Goal: Find specific page/section: Find specific page/section

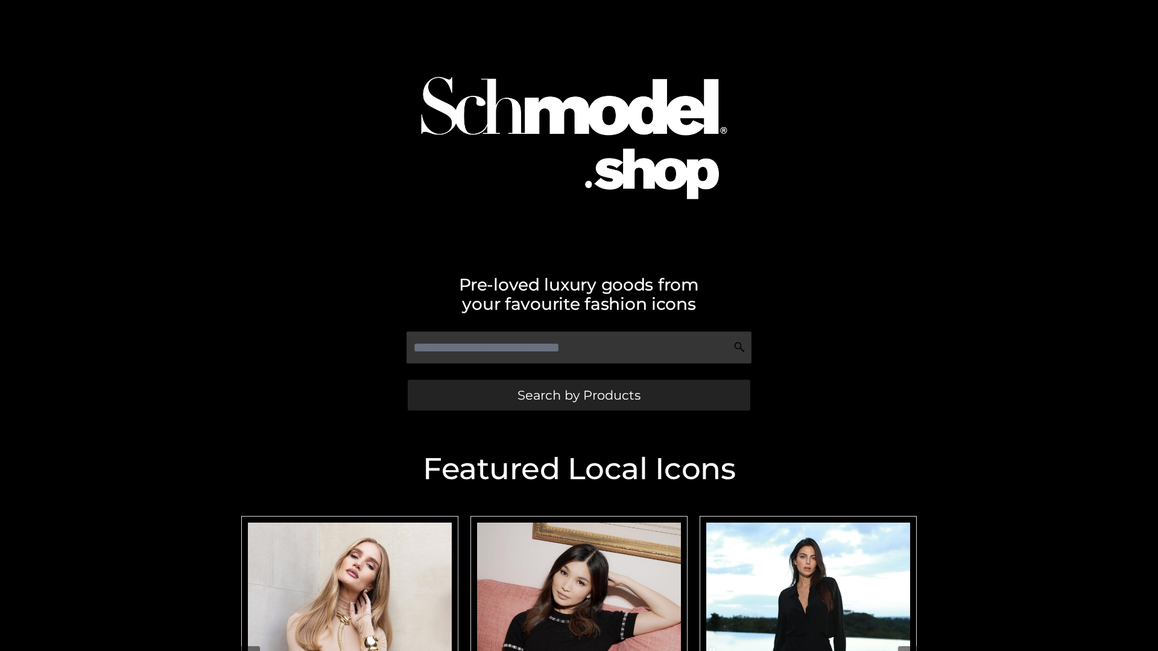
click at [578, 395] on span "Search by Products" at bounding box center [579, 395] width 123 height 13
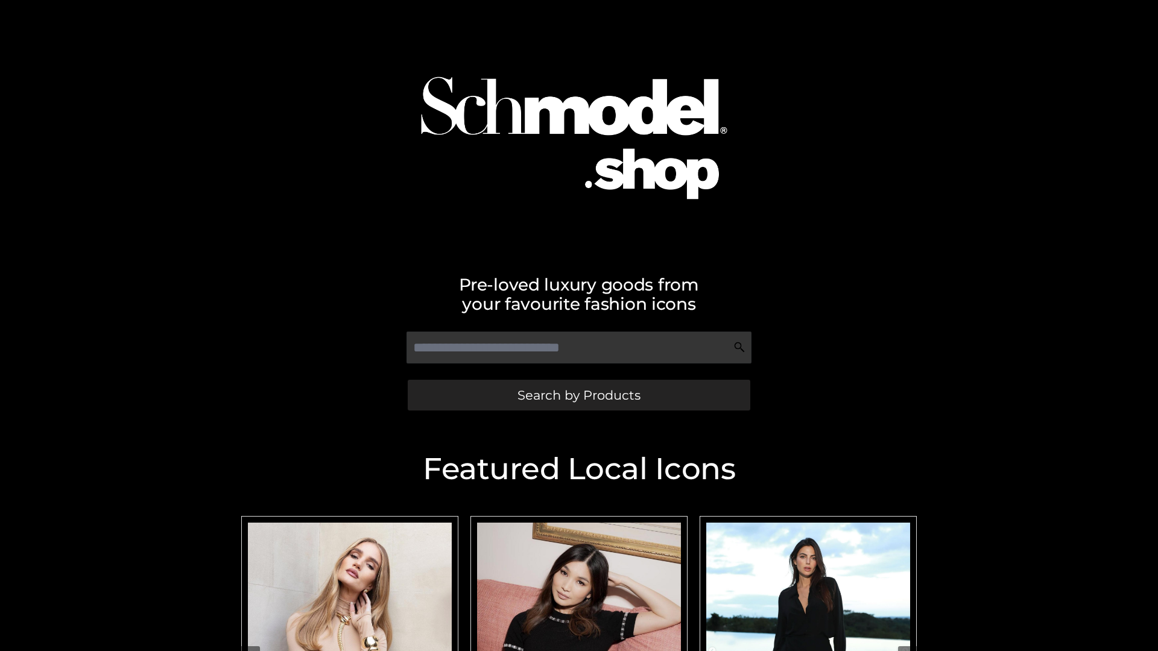
click at [578, 395] on span "Search by Products" at bounding box center [579, 395] width 123 height 13
